Goal: Information Seeking & Learning: Understand process/instructions

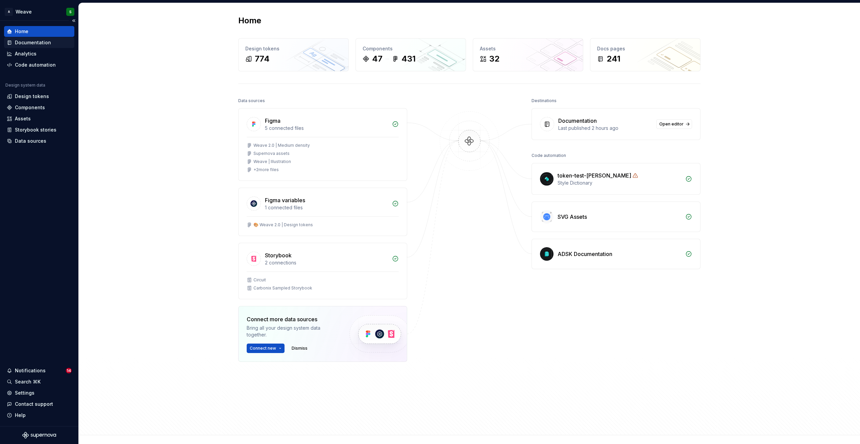
click at [52, 45] on div "Documentation" at bounding box center [39, 42] width 65 height 7
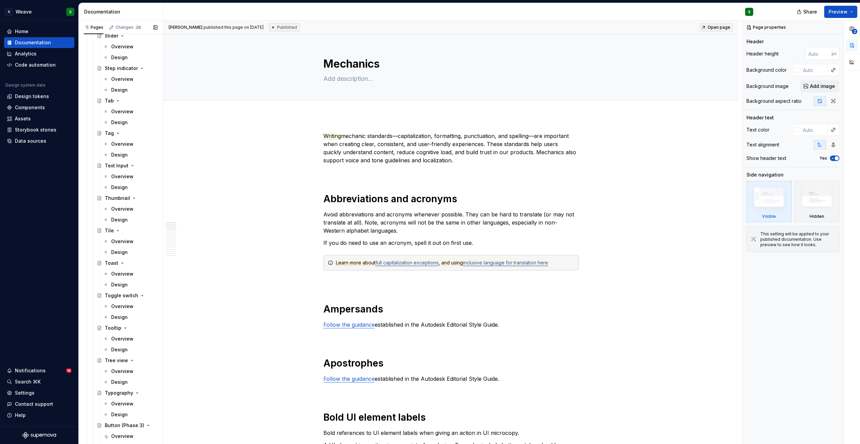
scroll to position [1961, 0]
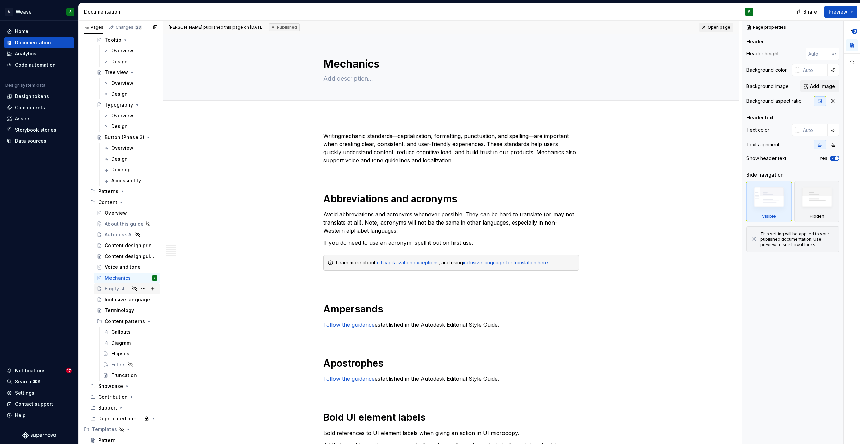
click at [116, 289] on div "Empty states" at bounding box center [117, 288] width 25 height 7
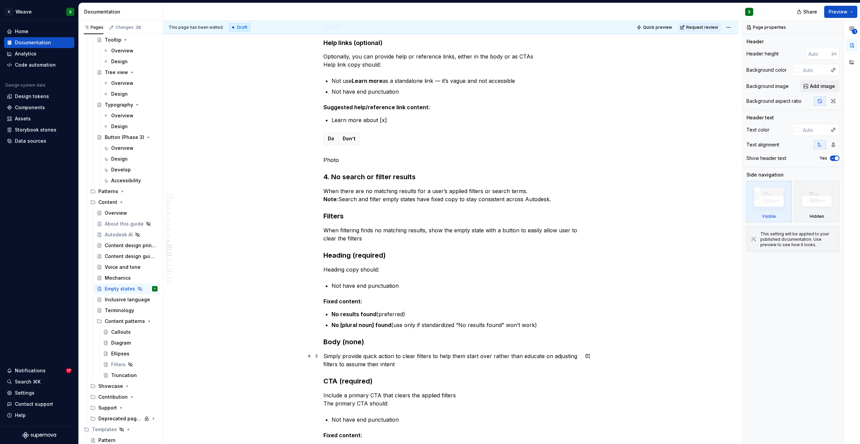
scroll to position [2217, 0]
click at [391, 235] on p "When filtering finds no matching results, show the empty state with a button to…" at bounding box center [451, 234] width 256 height 16
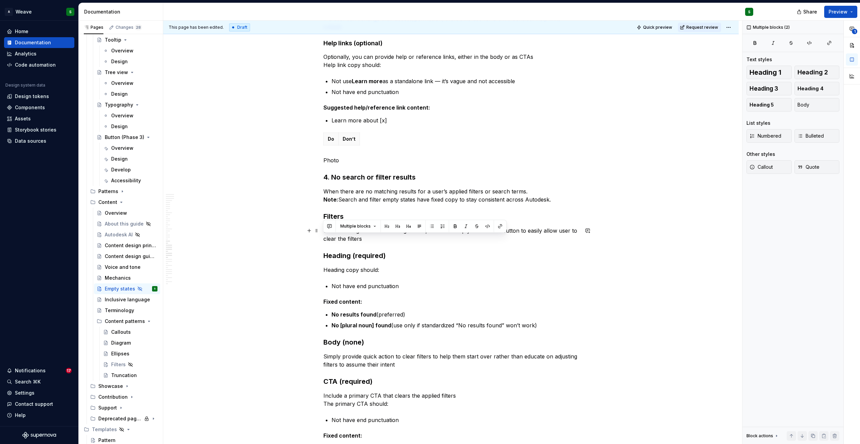
click at [391, 235] on p "When filtering finds no matching results, show the empty state with a button to…" at bounding box center [451, 234] width 256 height 16
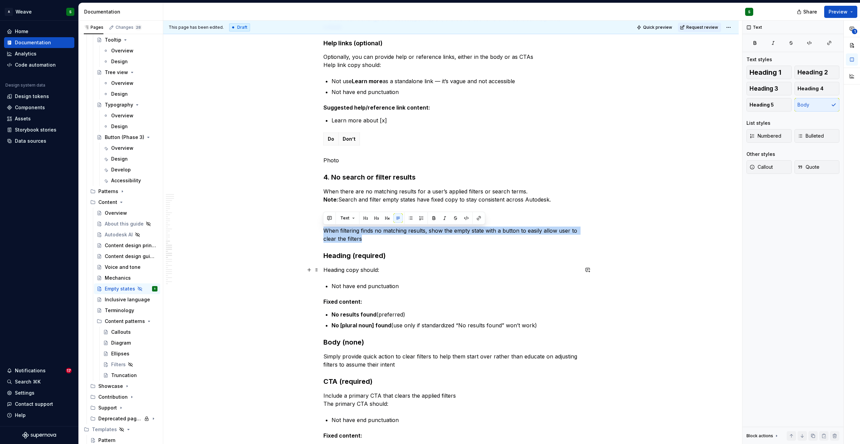
click at [338, 270] on p "Heading copy should:" at bounding box center [451, 270] width 256 height 8
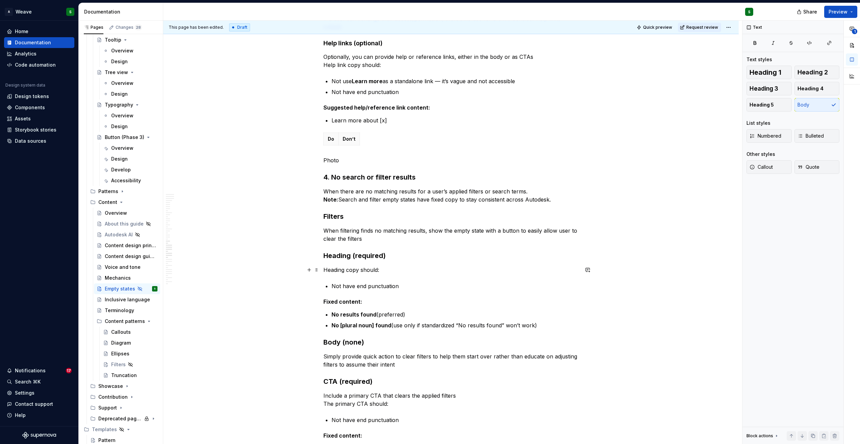
click at [338, 270] on p "Heading copy should:" at bounding box center [451, 270] width 256 height 8
click at [339, 287] on p "Not have end punctuation" at bounding box center [455, 286] width 247 height 8
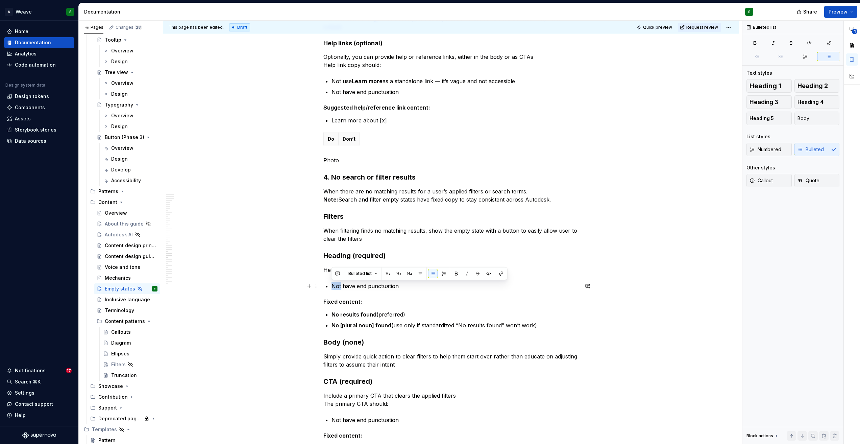
click at [339, 287] on p "Not have end punctuation" at bounding box center [455, 286] width 247 height 8
drag, startPoint x: 332, startPoint y: 315, endPoint x: 375, endPoint y: 315, distance: 42.9
click at [375, 315] on p "No results found (preferred)" at bounding box center [455, 314] width 247 height 8
copy strong "No results found"
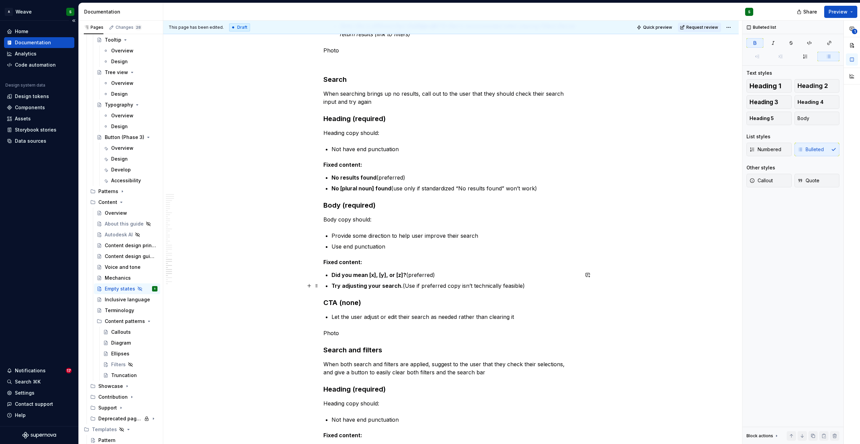
scroll to position [2652, 0]
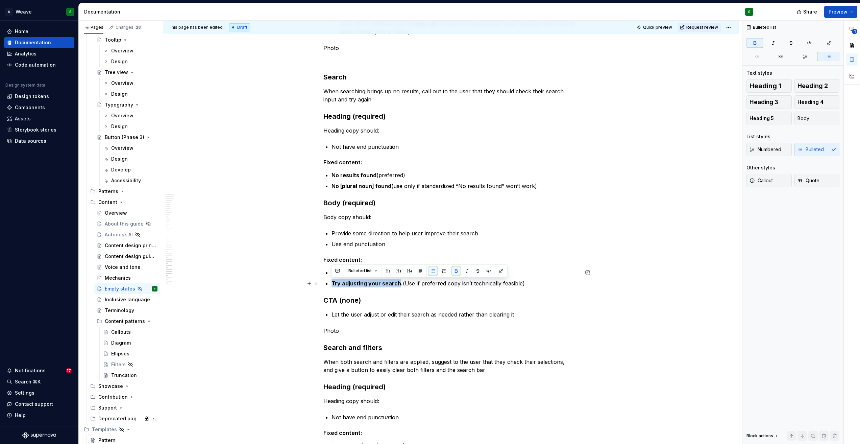
drag, startPoint x: 332, startPoint y: 283, endPoint x: 398, endPoint y: 284, distance: 65.9
click at [398, 284] on strong "Try adjusting your search." at bounding box center [367, 283] width 71 height 7
drag, startPoint x: 333, startPoint y: 284, endPoint x: 396, endPoint y: 286, distance: 63.9
click at [396, 286] on strong "Try adjusting your search." at bounding box center [367, 283] width 71 height 7
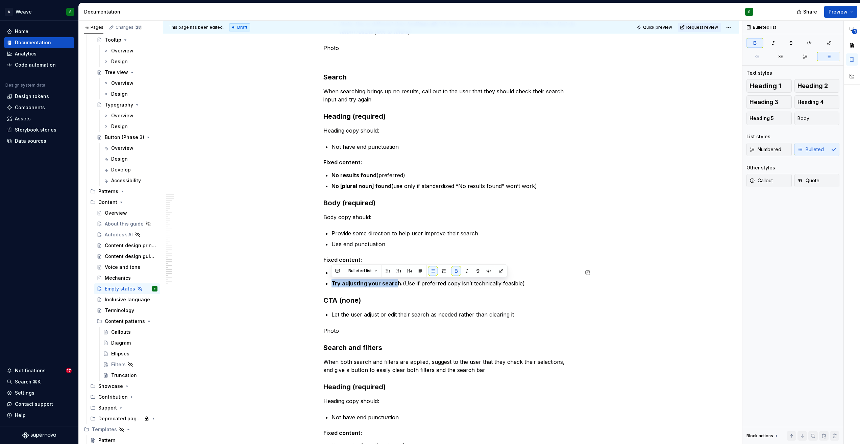
copy strong "Try adjusting your searc"
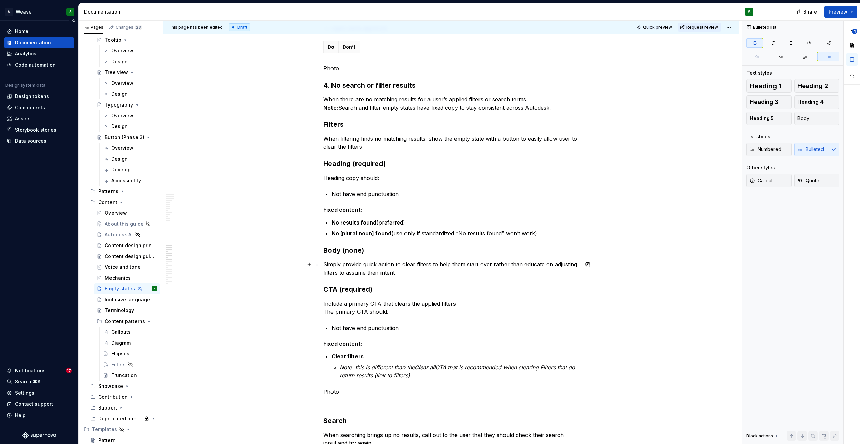
scroll to position [2311, 0]
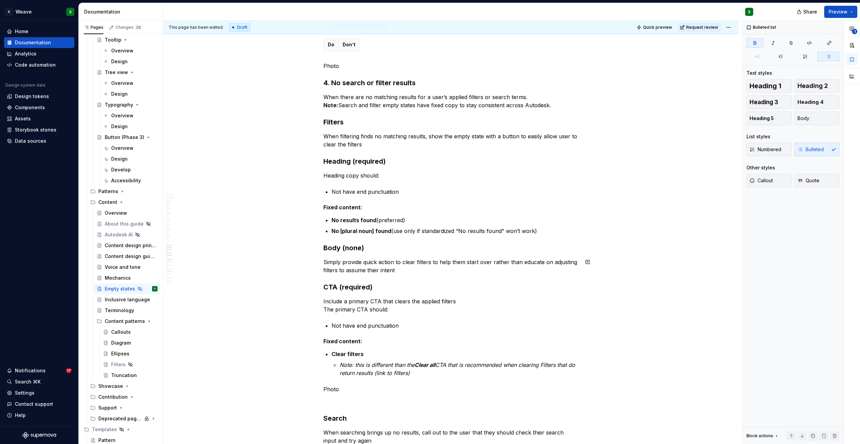
type textarea "*"
